Goal: Contribute content: Add original content to the website for others to see

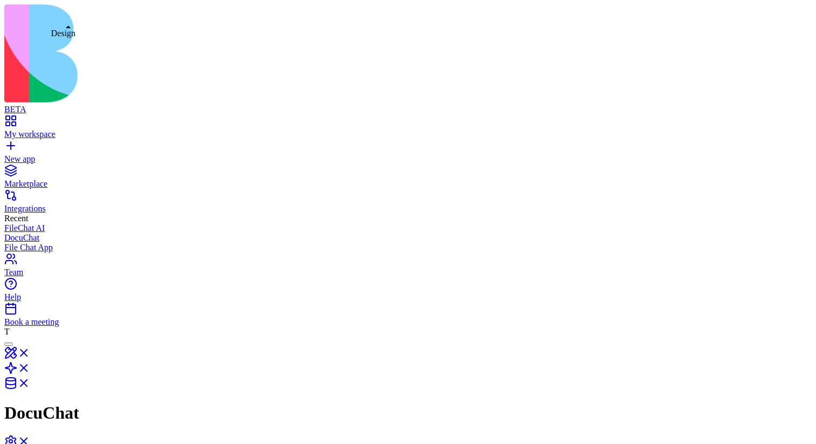
click at [30, 352] on link at bounding box center [17, 356] width 26 height 9
click at [30, 370] on link at bounding box center [17, 374] width 26 height 9
click at [30, 352] on link at bounding box center [17, 356] width 26 height 9
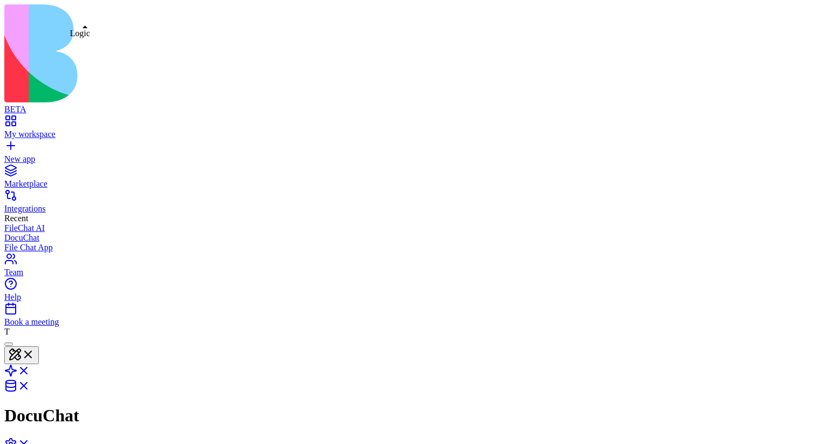
click at [30, 370] on link at bounding box center [17, 374] width 26 height 9
click at [30, 352] on link at bounding box center [17, 356] width 26 height 9
click at [30, 385] on link at bounding box center [17, 389] width 26 height 9
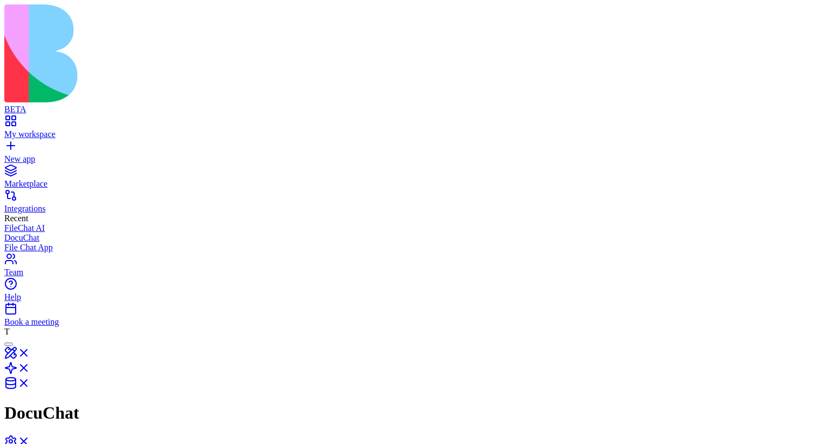
click at [30, 352] on link at bounding box center [17, 356] width 26 height 9
click at [30, 370] on link at bounding box center [17, 374] width 26 height 9
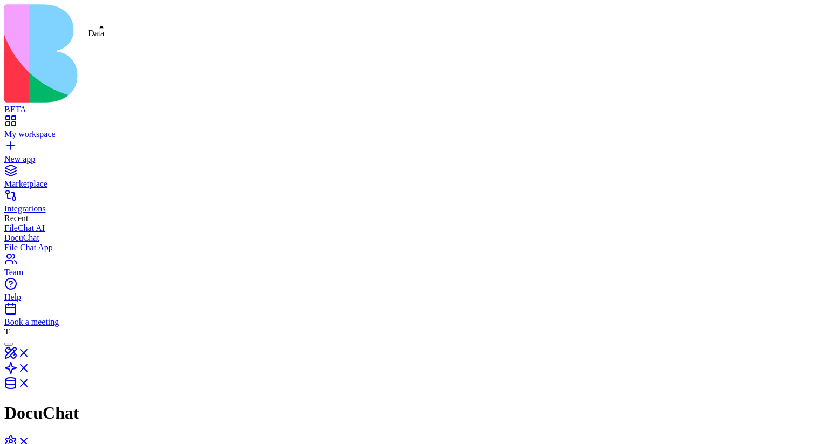
click at [30, 382] on link at bounding box center [17, 386] width 26 height 9
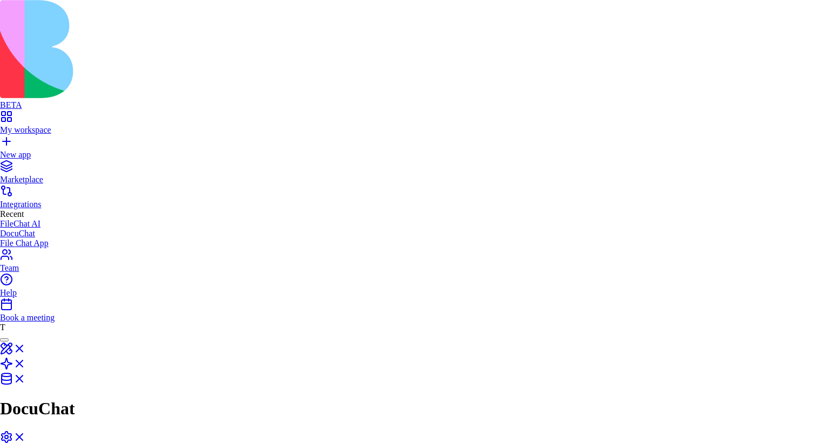
type button "on"
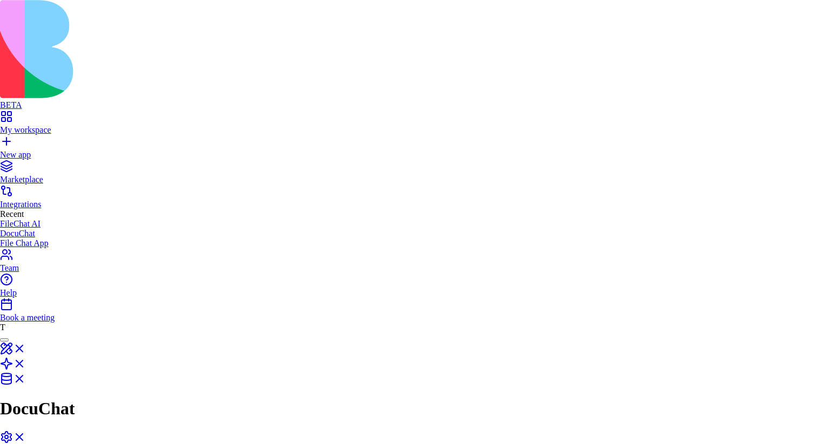
type button "on"
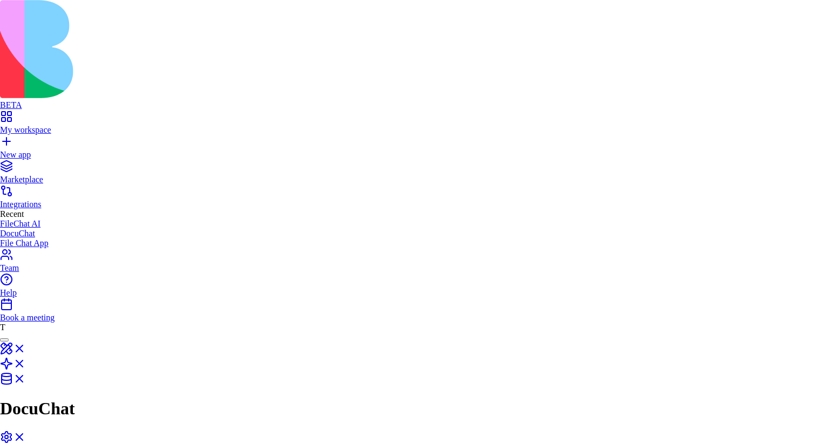
type button "on"
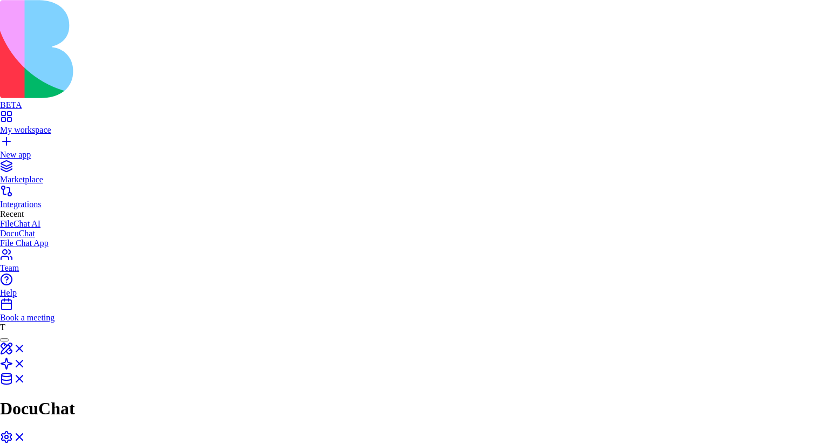
type button "on"
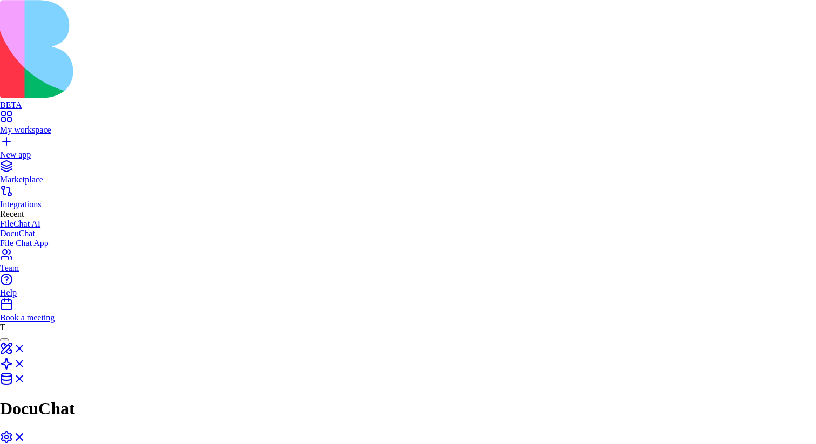
type button "on"
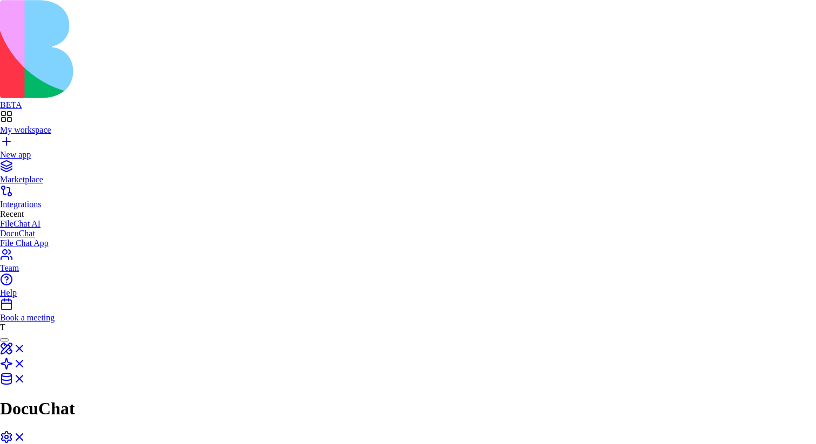
type button "on"
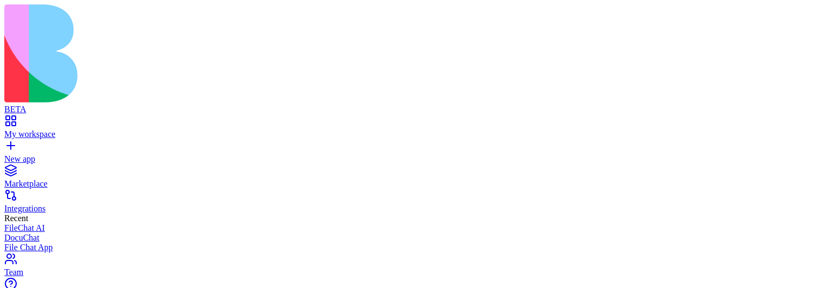
scroll to position [132, 0]
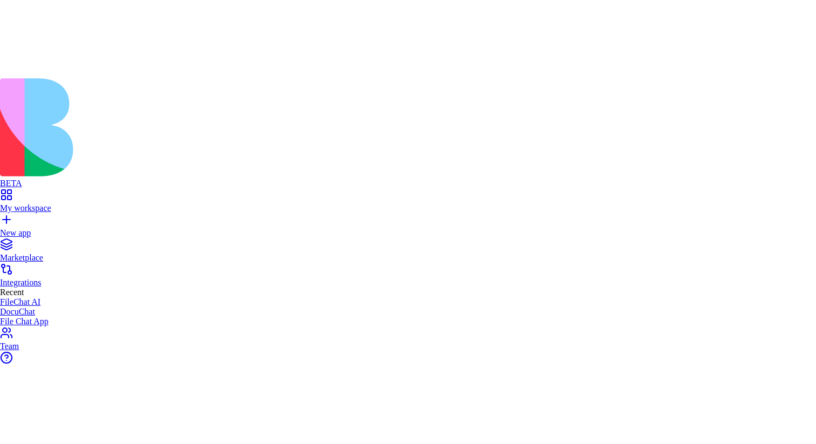
scroll to position [0, 0]
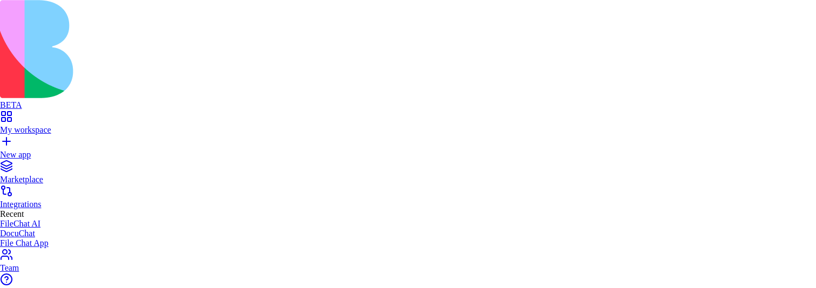
type button "on"
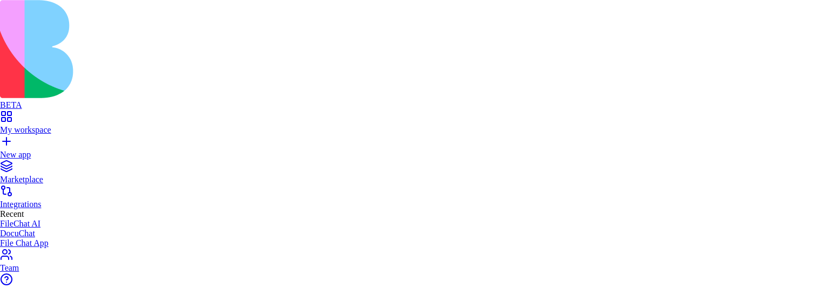
type button "on"
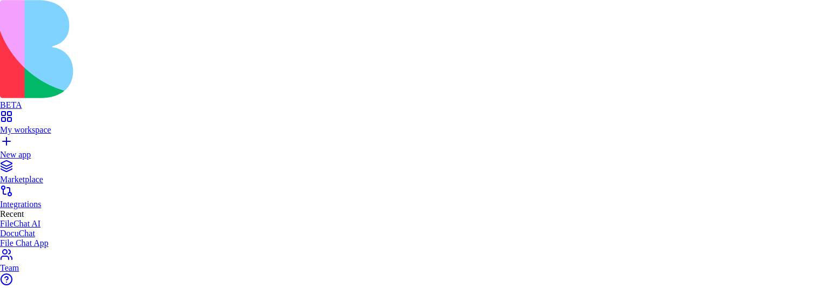
type button "on"
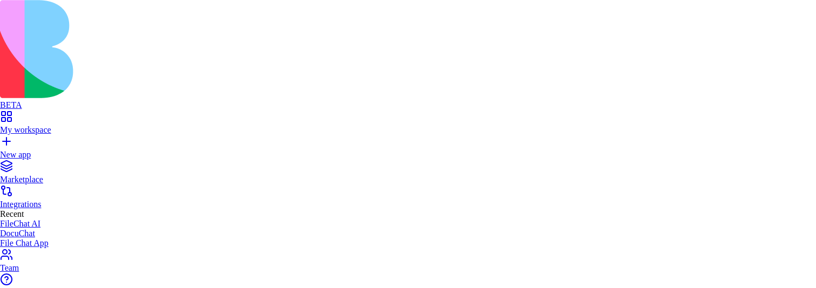
type button "on"
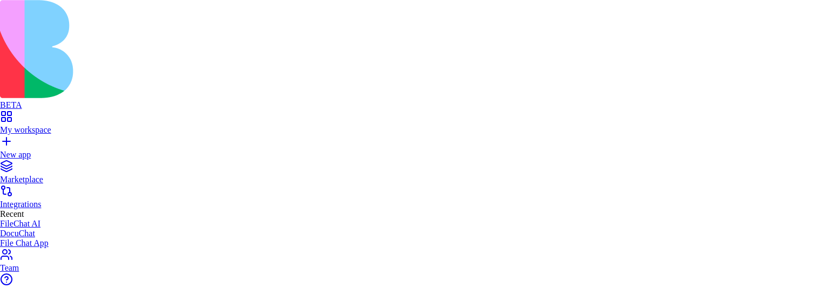
type button "on"
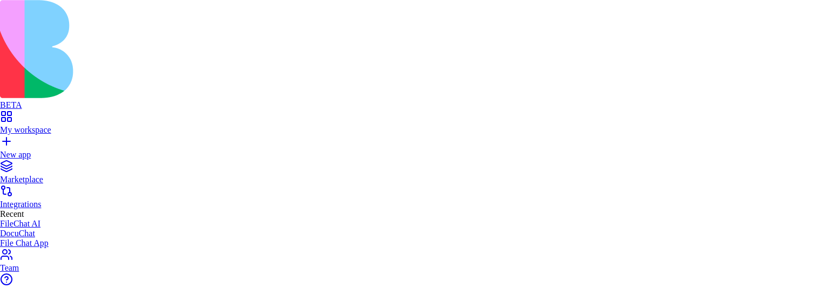
type button "on"
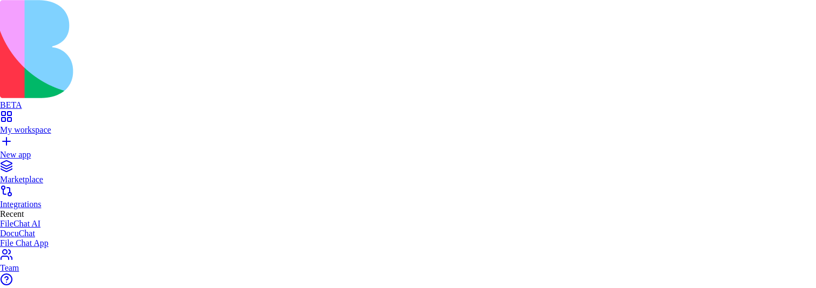
type button "on"
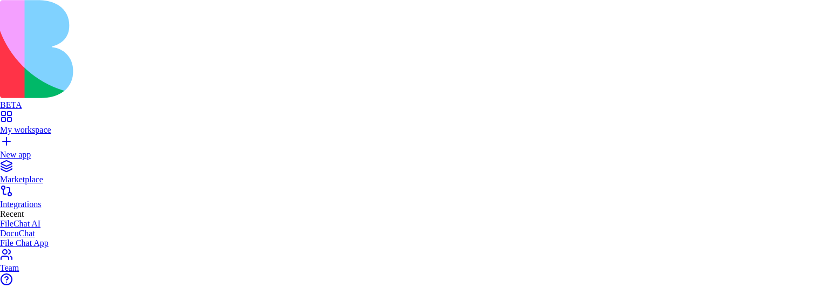
type button "on"
